Goal: Information Seeking & Learning: Learn about a topic

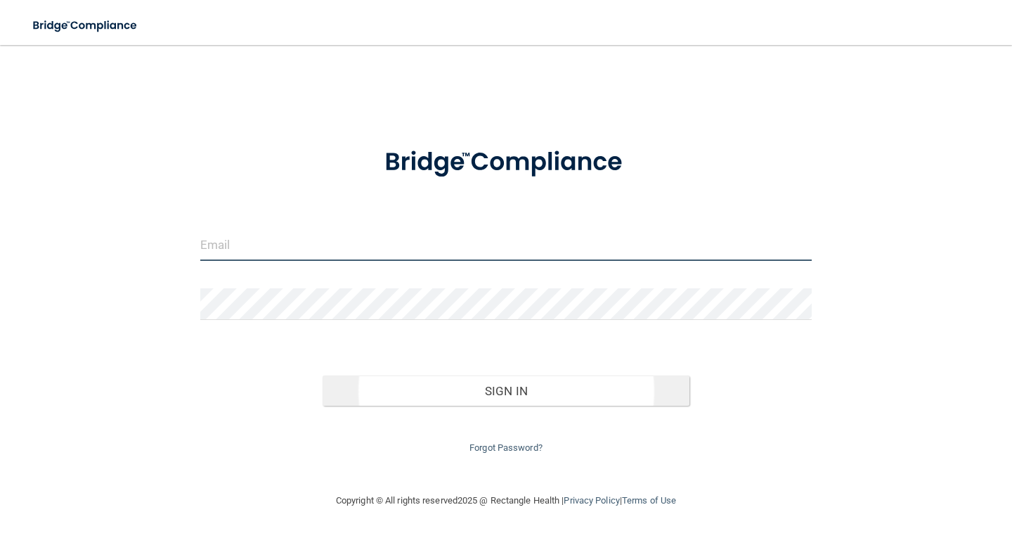
type input "[EMAIL_ADDRESS][DOMAIN_NAME]"
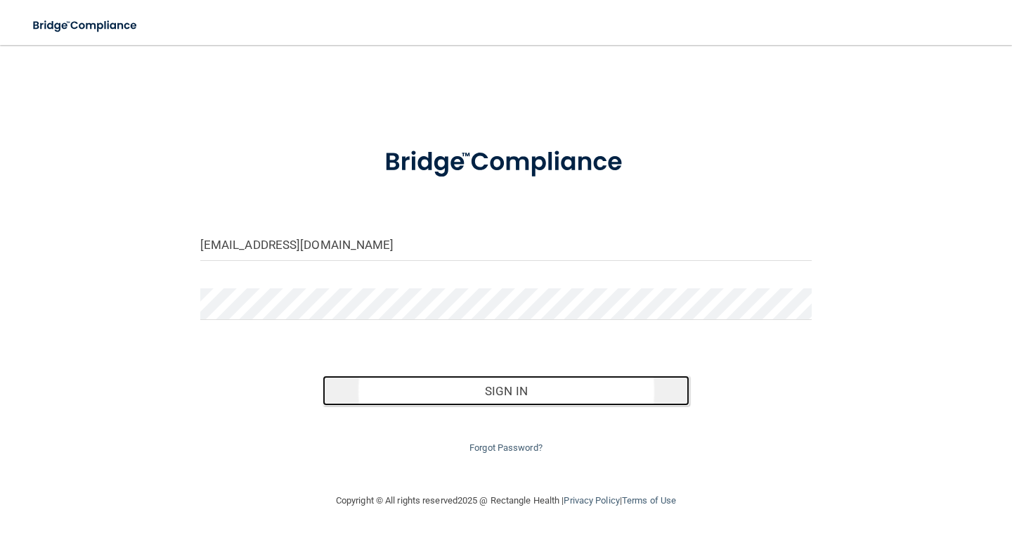
click at [527, 387] on button "Sign In" at bounding box center [506, 390] width 367 height 31
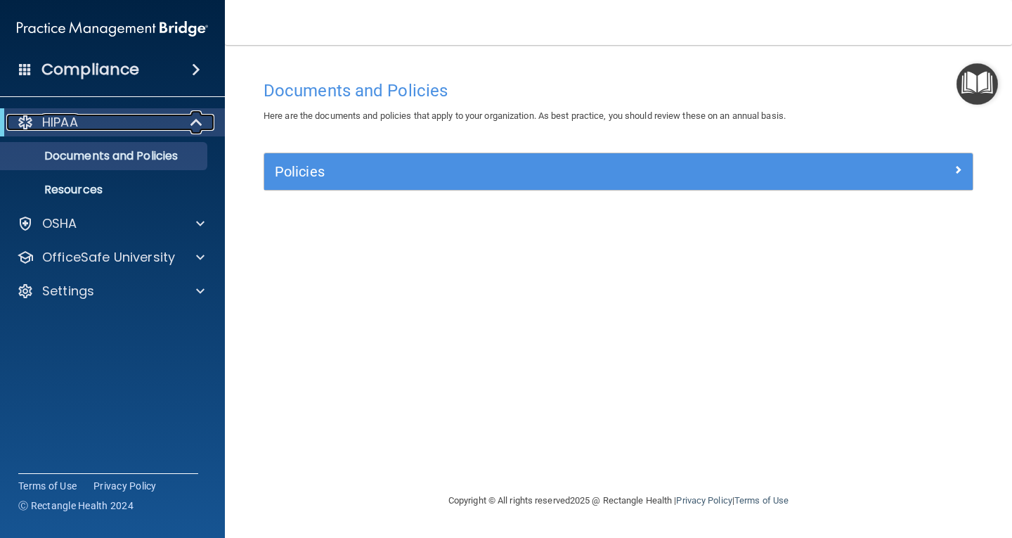
click at [155, 115] on div "HIPAA" at bounding box center [93, 122] width 174 height 17
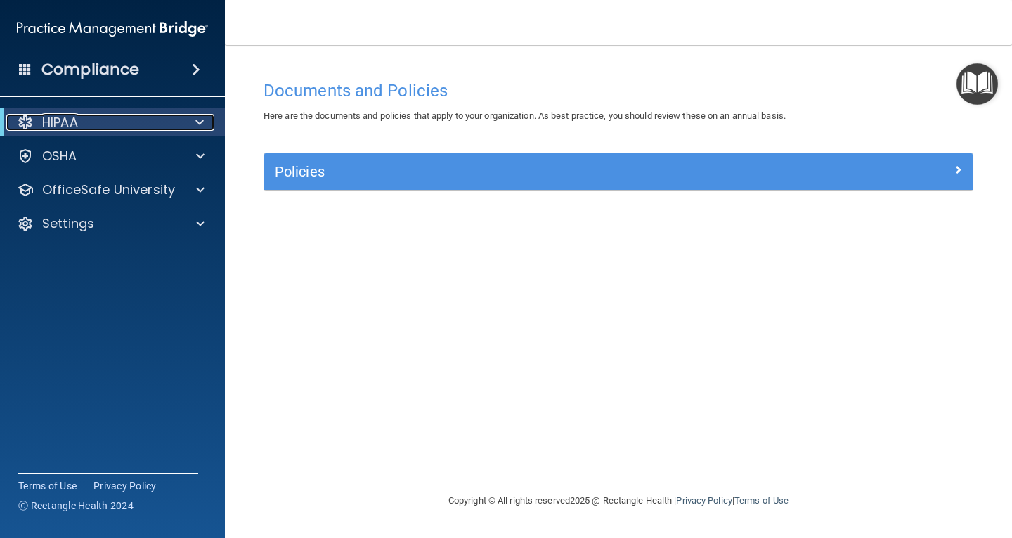
click at [155, 114] on div "HIPAA" at bounding box center [93, 122] width 174 height 17
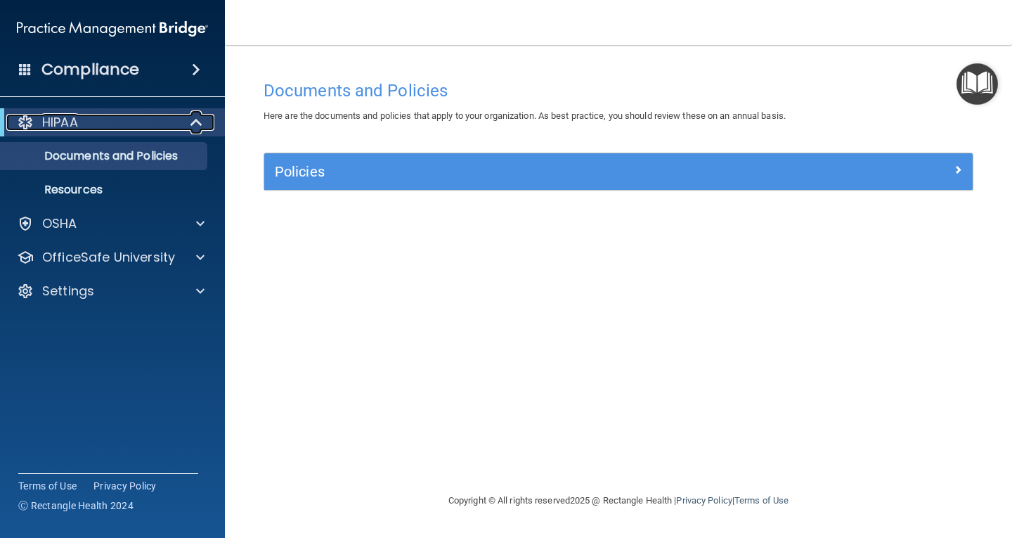
click at [155, 114] on div "HIPAA" at bounding box center [93, 122] width 174 height 17
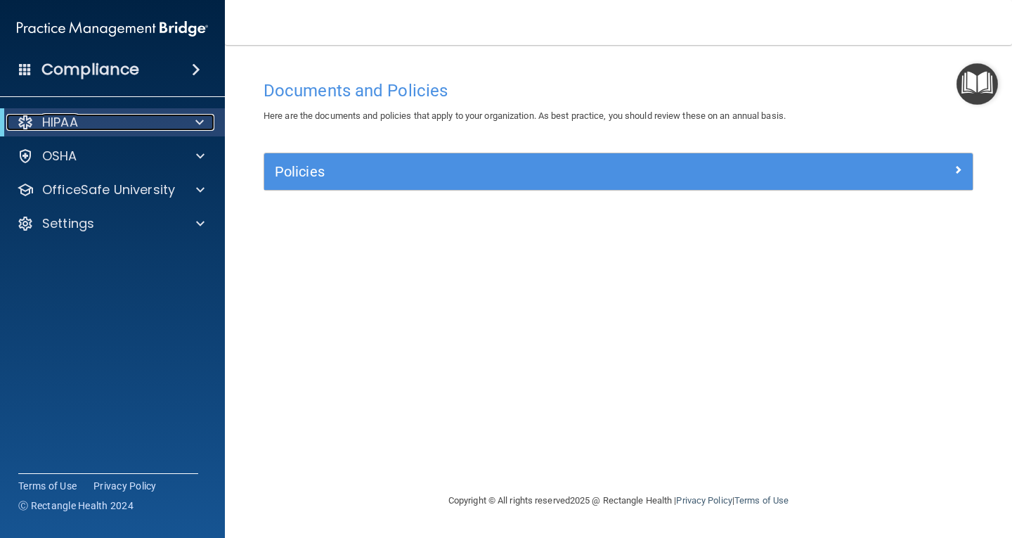
click at [155, 114] on div "HIPAA" at bounding box center [93, 122] width 174 height 17
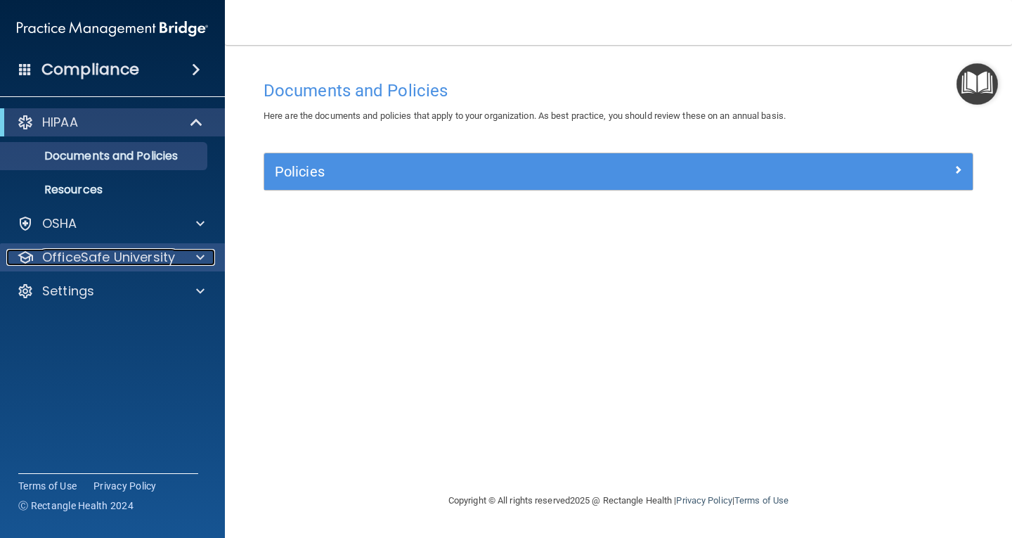
click at [171, 264] on p "OfficeSafe University" at bounding box center [108, 257] width 133 height 17
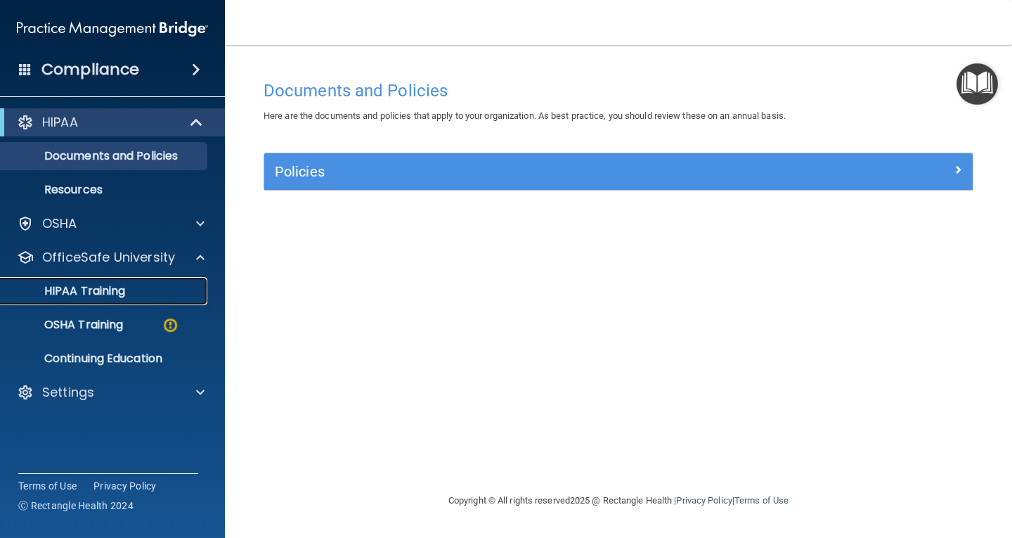
click at [153, 285] on div "HIPAA Training" at bounding box center [105, 291] width 192 height 14
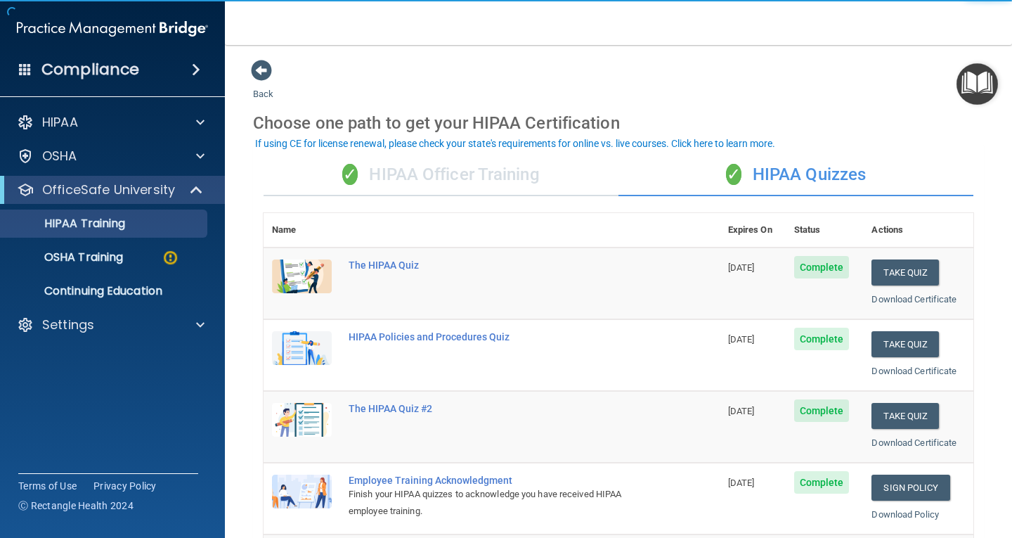
click at [466, 170] on div "✓ HIPAA Officer Training" at bounding box center [441, 175] width 355 height 42
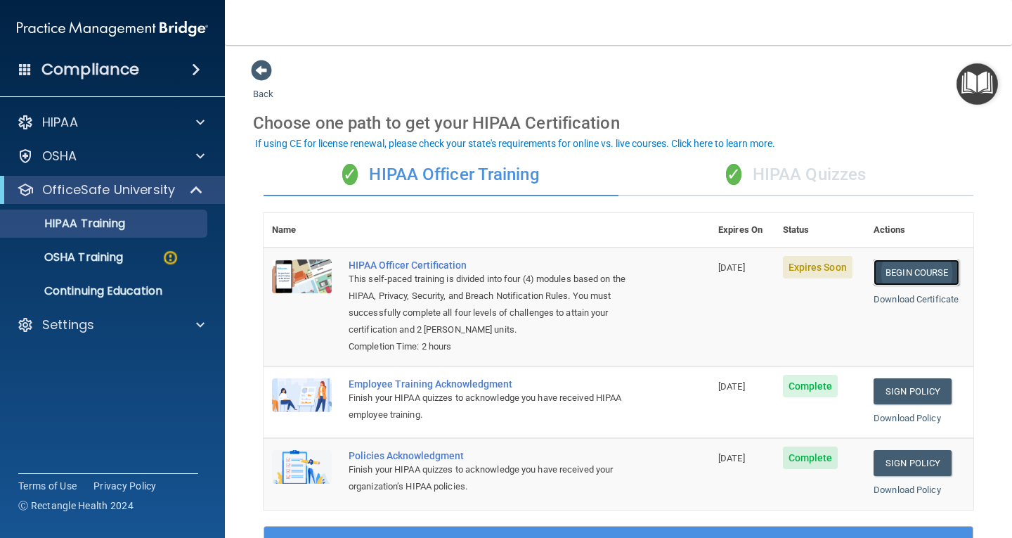
click at [901, 273] on link "Begin Course" at bounding box center [917, 272] width 86 height 26
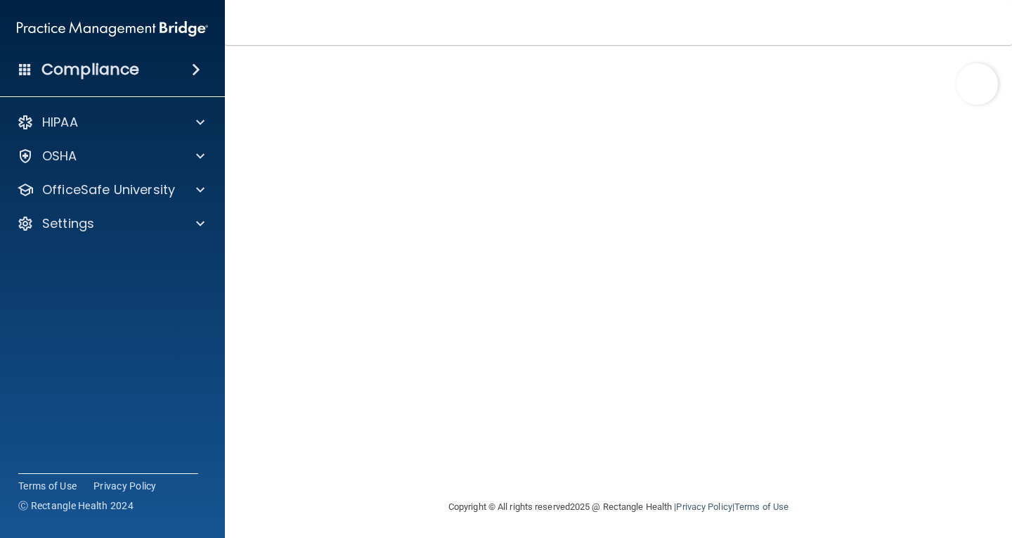
scroll to position [89, 0]
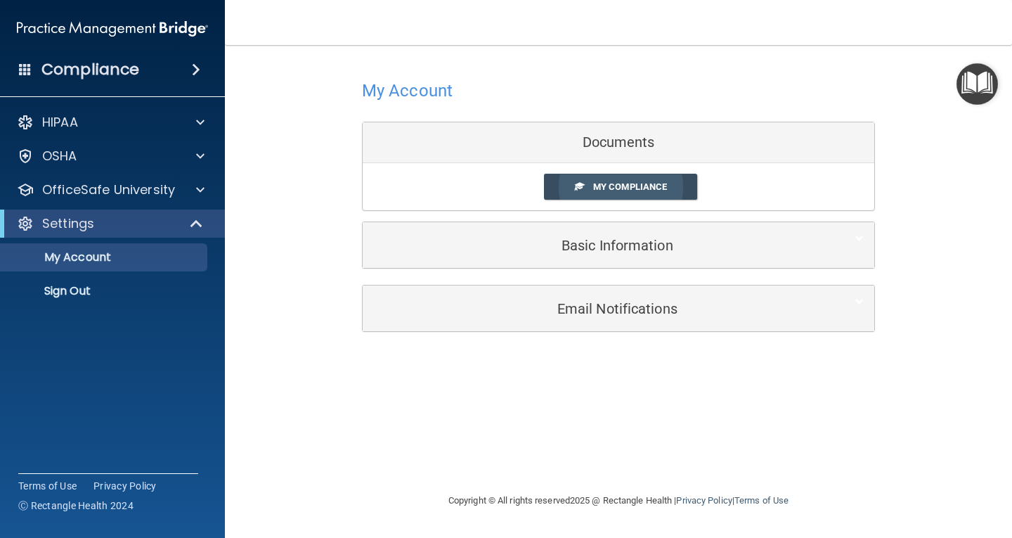
click at [609, 188] on span "My Compliance" at bounding box center [630, 186] width 74 height 11
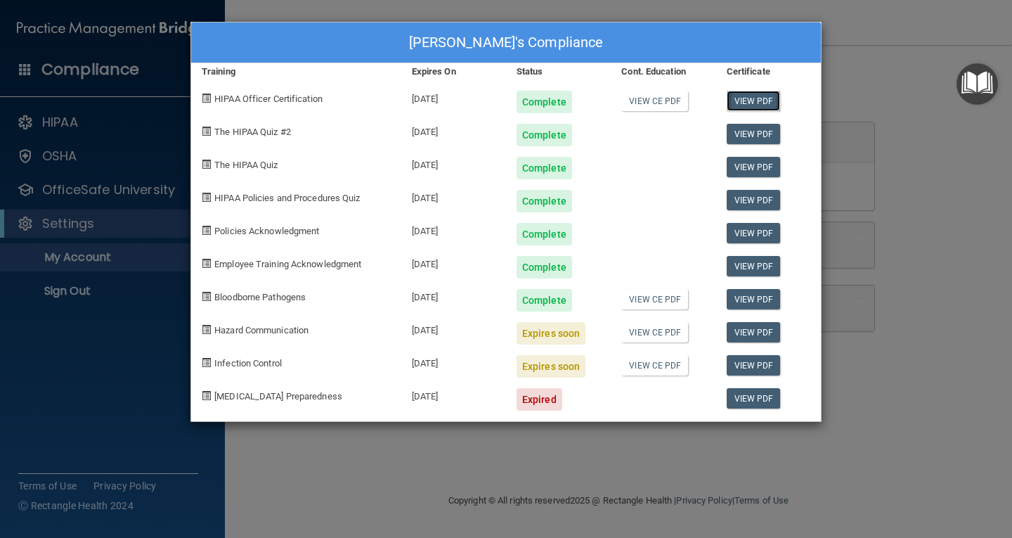
click at [766, 101] on link "View PDF" at bounding box center [754, 101] width 54 height 20
click at [110, 188] on div "[PERSON_NAME]'s Compliance Training Expires On Status Cont. Education Certifica…" at bounding box center [506, 269] width 1012 height 538
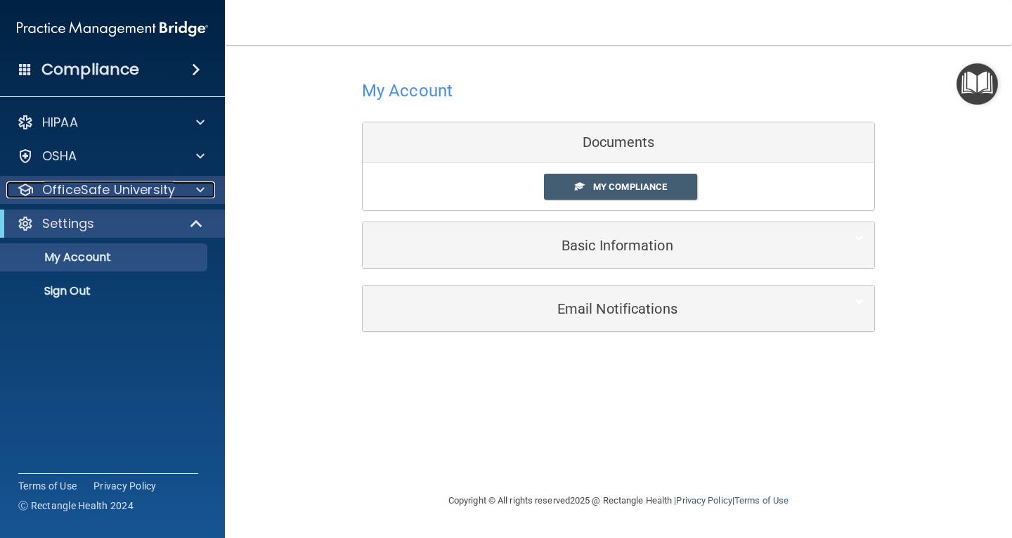
click at [111, 184] on p "OfficeSafe University" at bounding box center [108, 189] width 133 height 17
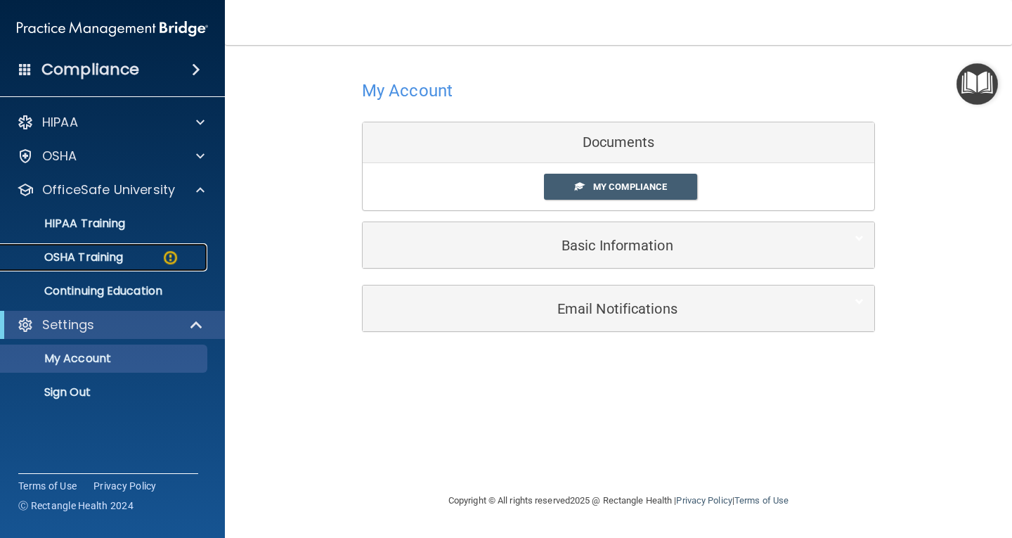
click at [123, 257] on p "OSHA Training" at bounding box center [66, 257] width 114 height 14
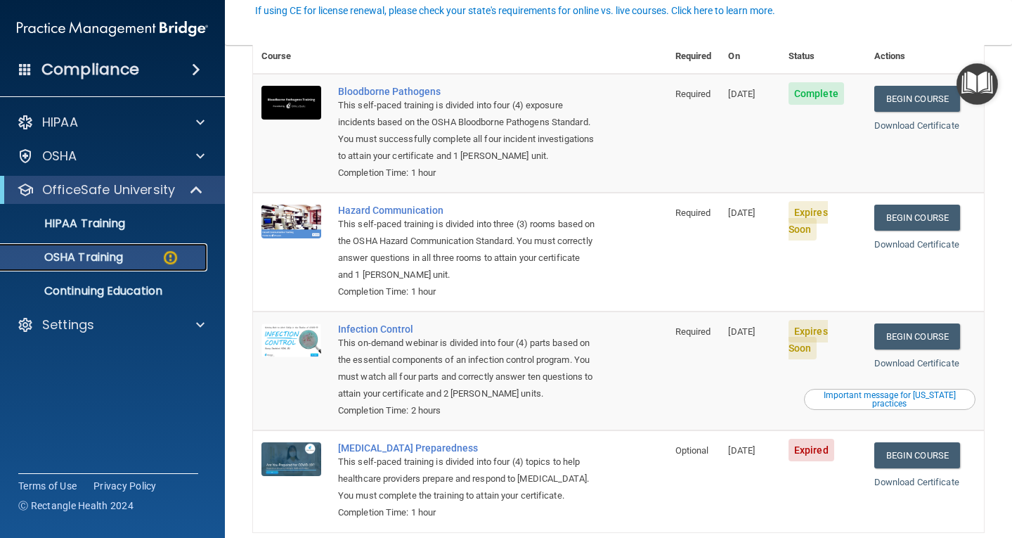
scroll to position [141, 0]
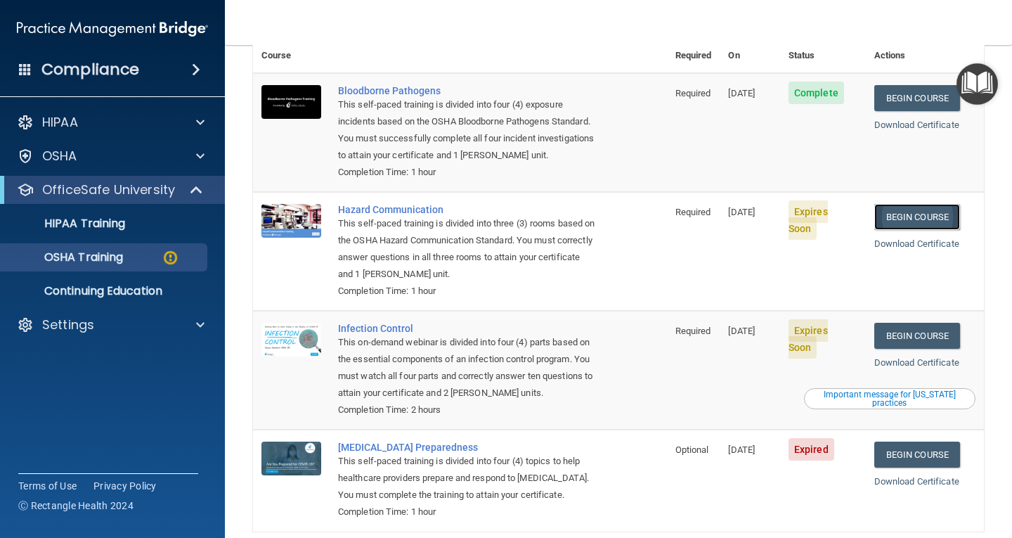
click at [903, 204] on link "Begin Course" at bounding box center [917, 217] width 86 height 26
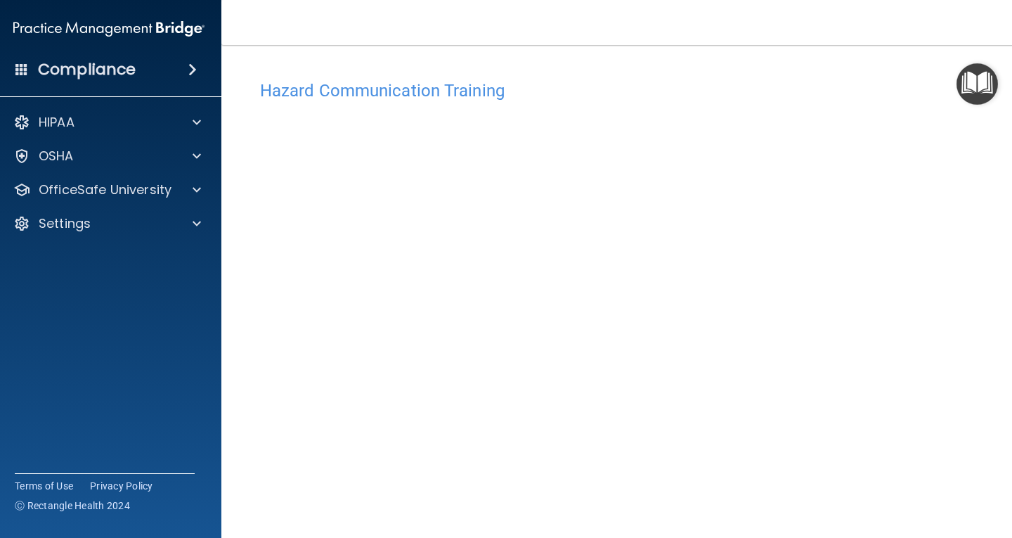
scroll to position [70, 0]
